Goal: Task Accomplishment & Management: Manage account settings

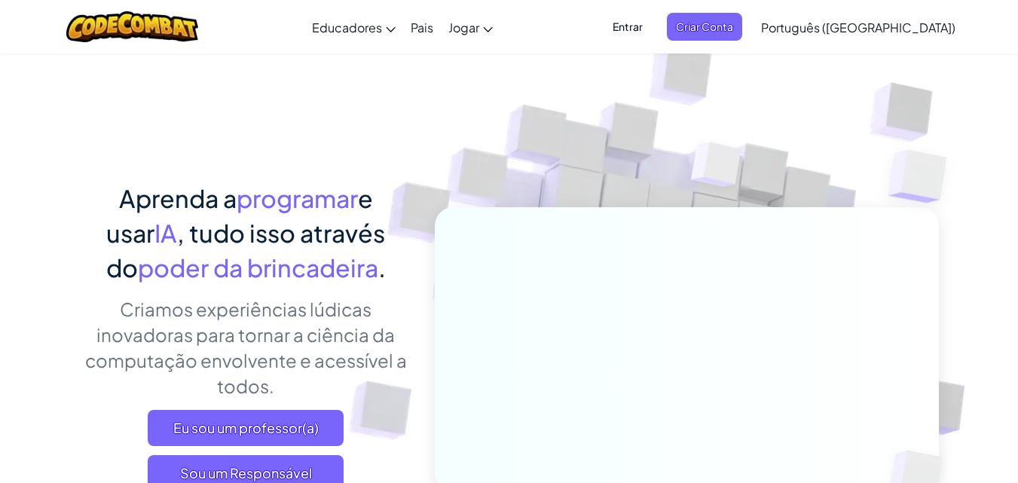
click at [643, 29] on font "Entrar" at bounding box center [627, 27] width 30 height 14
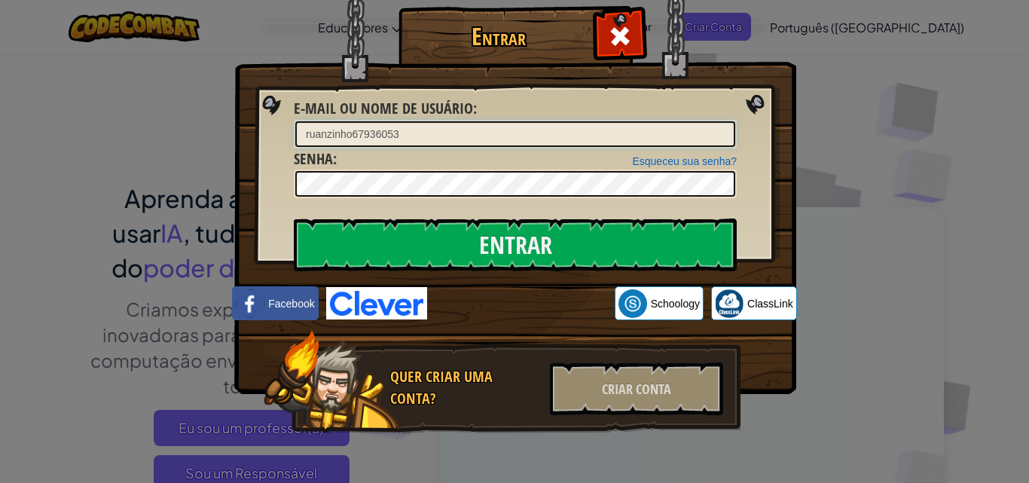
click at [435, 141] on input "ruanzinho67936053" at bounding box center [515, 134] width 440 height 26
type input "r"
click at [342, 134] on input "E-mail ou nome de usuário :" at bounding box center [515, 134] width 440 height 26
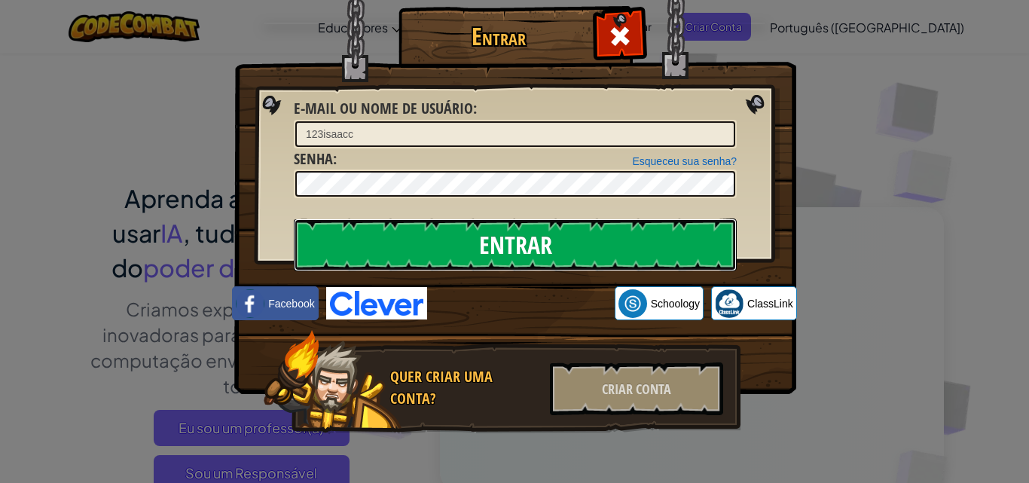
click at [592, 249] on input "Entrar" at bounding box center [515, 244] width 443 height 53
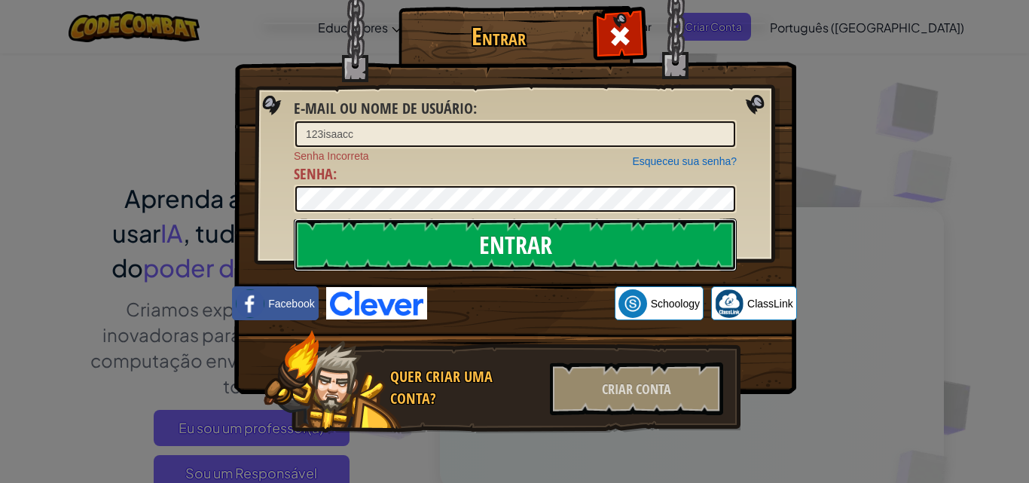
click at [592, 249] on input "Entrar" at bounding box center [515, 244] width 443 height 53
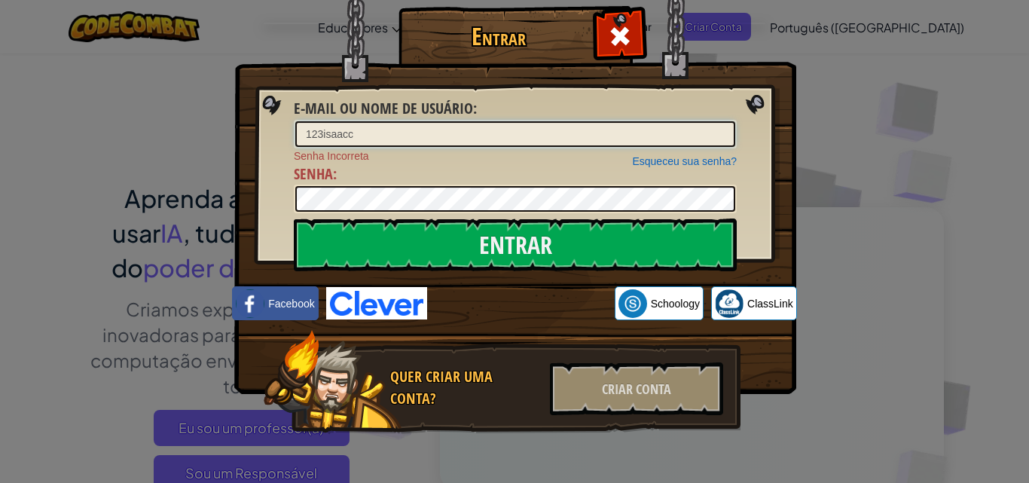
click at [341, 133] on input "123isaacc" at bounding box center [515, 134] width 440 height 26
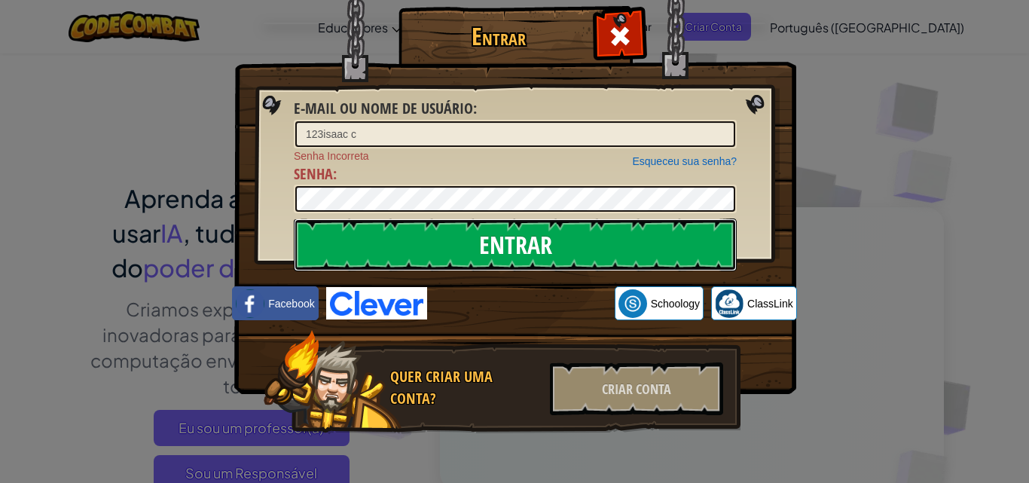
click at [391, 253] on input "Entrar" at bounding box center [515, 244] width 443 height 53
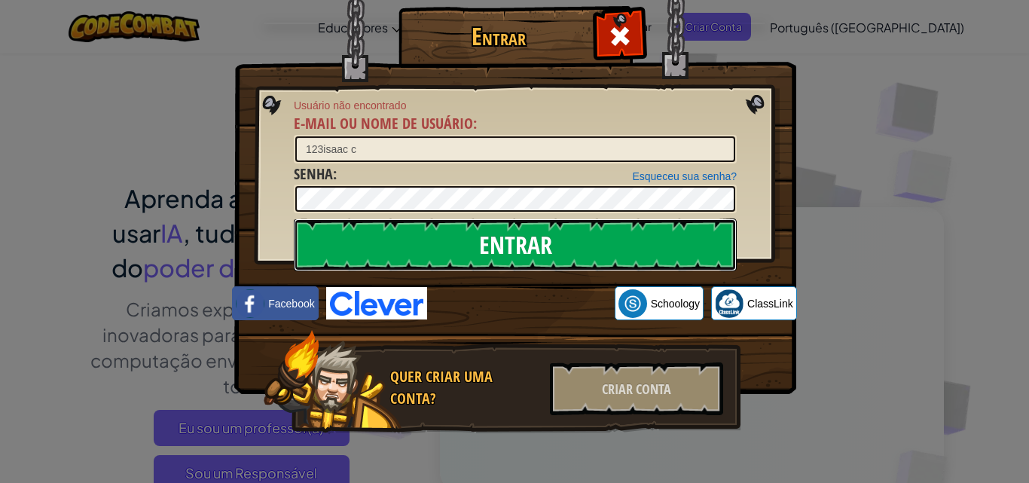
click at [395, 233] on input "Entrar" at bounding box center [515, 244] width 443 height 53
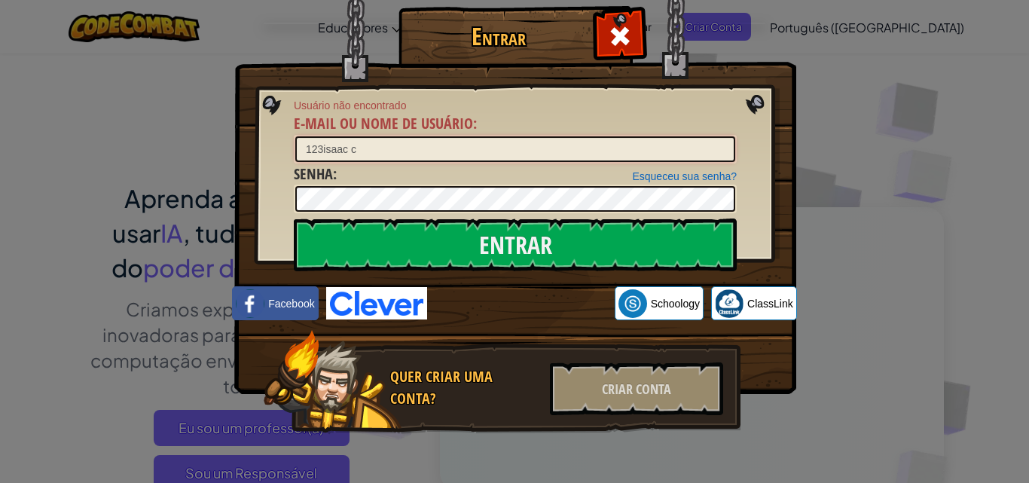
click at [374, 153] on input "123isaac c" at bounding box center [515, 149] width 440 height 26
type input "1"
drag, startPoint x: 295, startPoint y: 143, endPoint x: 300, endPoint y: 157, distance: 14.3
click at [297, 146] on input "[PERSON_NAME]" at bounding box center [515, 149] width 440 height 26
click at [365, 160] on input "123isaac" at bounding box center [515, 149] width 440 height 26
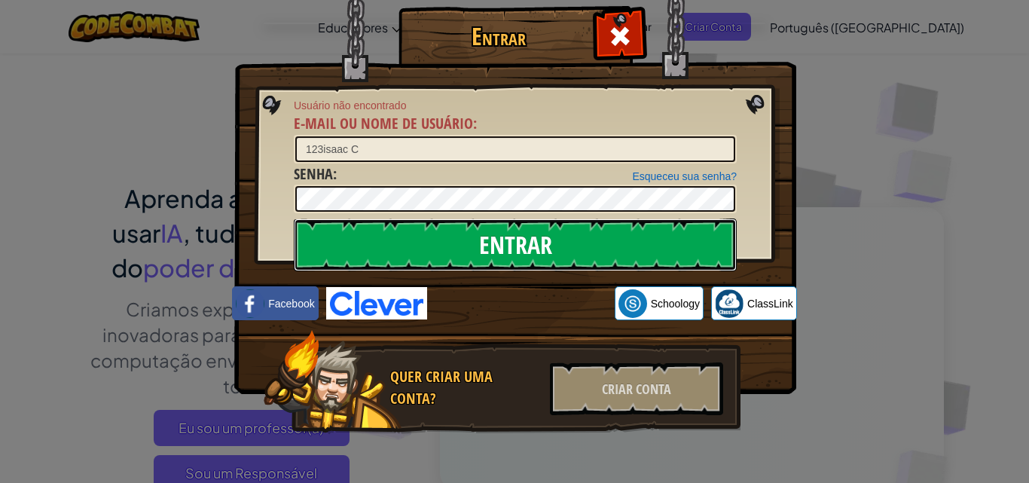
click at [355, 247] on input "Entrar" at bounding box center [515, 244] width 443 height 53
click at [353, 247] on input "Entrar" at bounding box center [515, 244] width 443 height 53
click at [347, 244] on input "Entrar" at bounding box center [515, 244] width 443 height 53
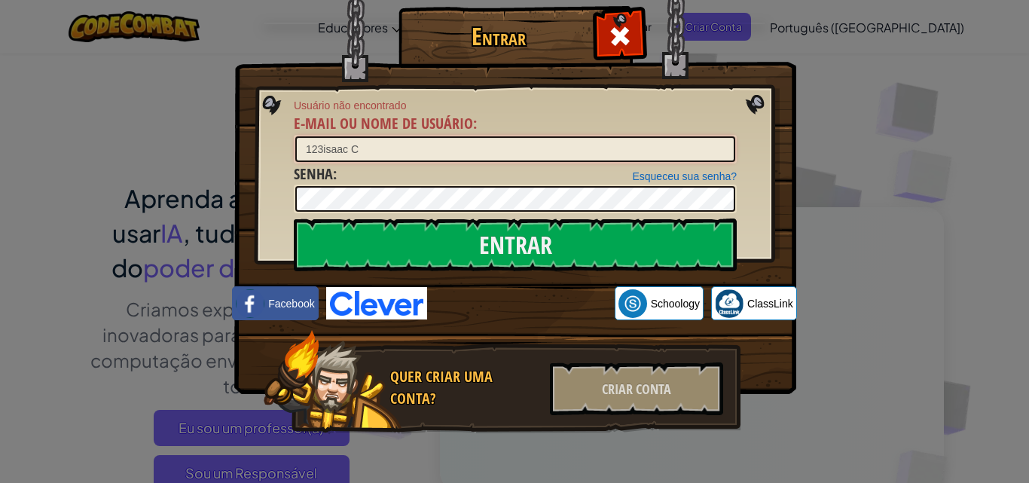
click at [385, 148] on input "123isaac C" at bounding box center [515, 149] width 440 height 26
click at [319, 152] on input "123isaac C" at bounding box center [515, 149] width 440 height 26
click at [321, 151] on input "123isaac C" at bounding box center [515, 149] width 440 height 26
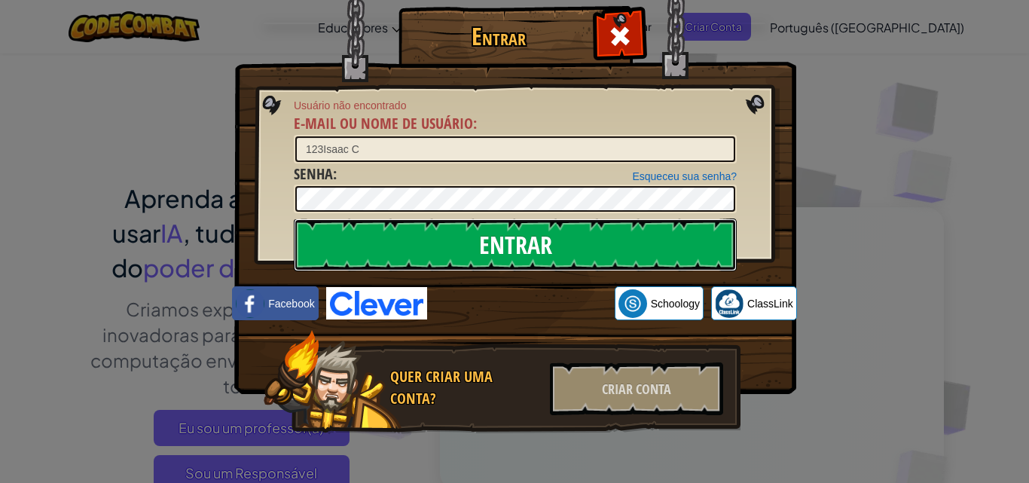
click at [396, 240] on input "Entrar" at bounding box center [515, 244] width 443 height 53
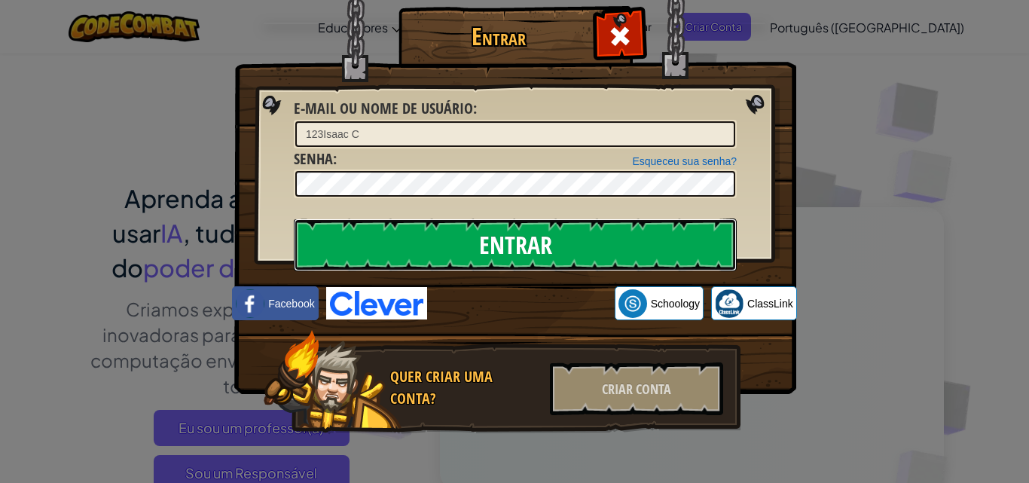
click at [396, 240] on input "Entrar" at bounding box center [515, 244] width 443 height 53
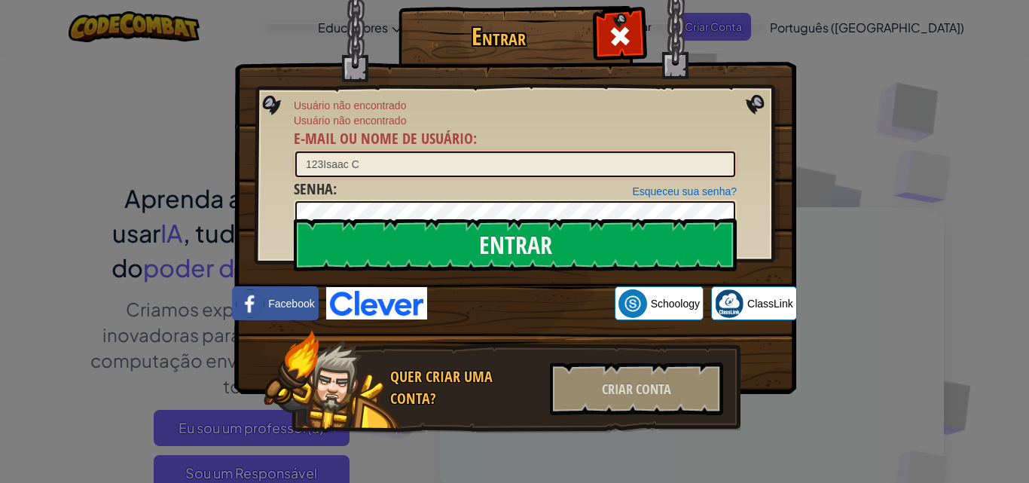
click at [345, 166] on input "123Isaac C" at bounding box center [515, 164] width 440 height 26
type input "123IsaacC"
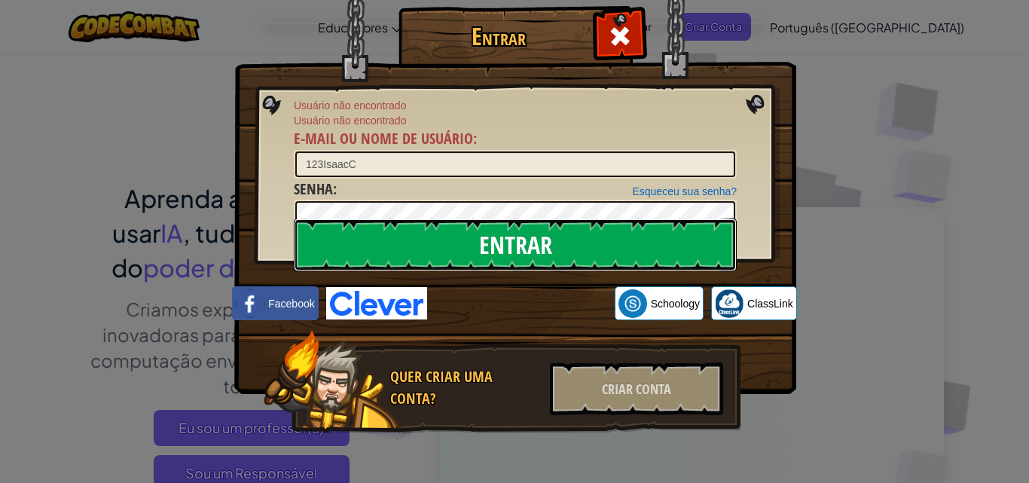
click at [496, 246] on input "Entrar" at bounding box center [515, 244] width 443 height 53
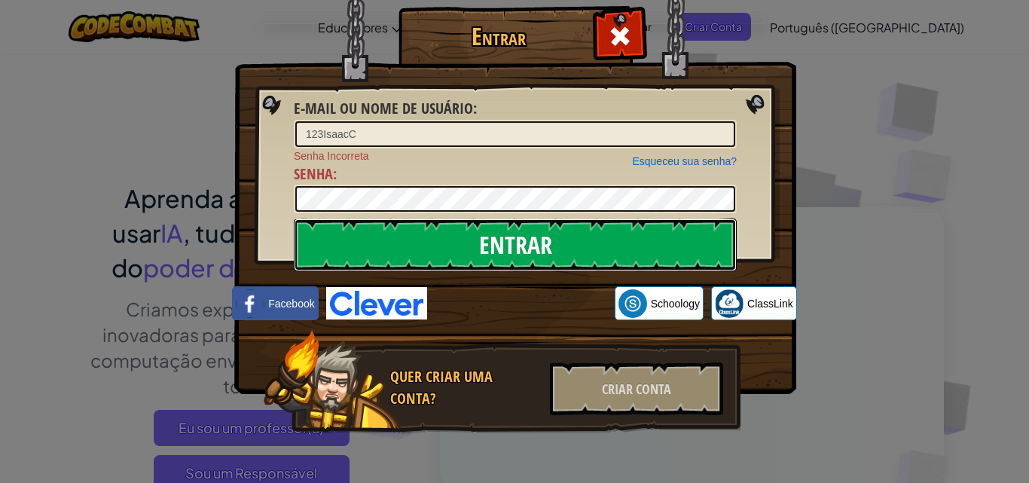
click at [493, 243] on input "Entrar" at bounding box center [515, 244] width 443 height 53
click at [629, 237] on input "Entrar" at bounding box center [515, 244] width 443 height 53
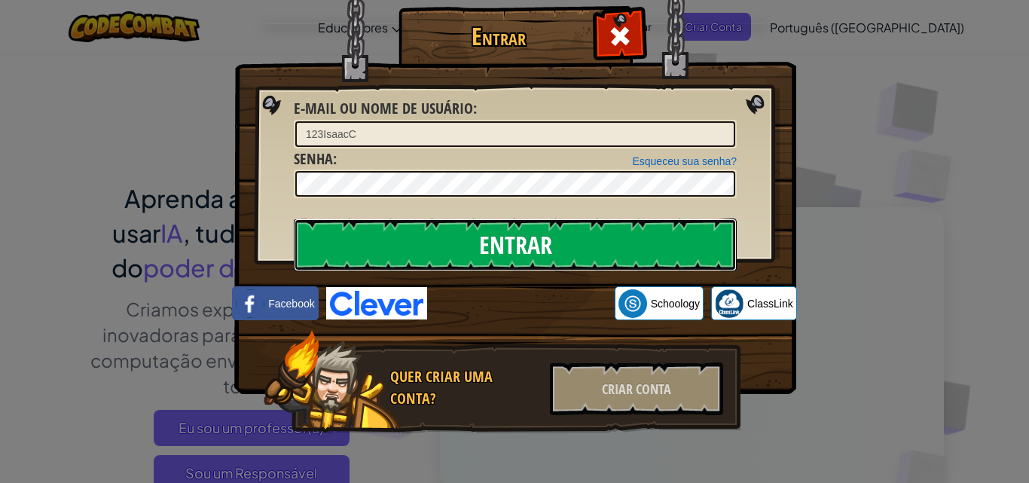
click at [629, 237] on input "Entrar" at bounding box center [515, 244] width 443 height 53
click at [628, 236] on input "Entrar" at bounding box center [515, 244] width 443 height 53
